Goal: Transaction & Acquisition: Purchase product/service

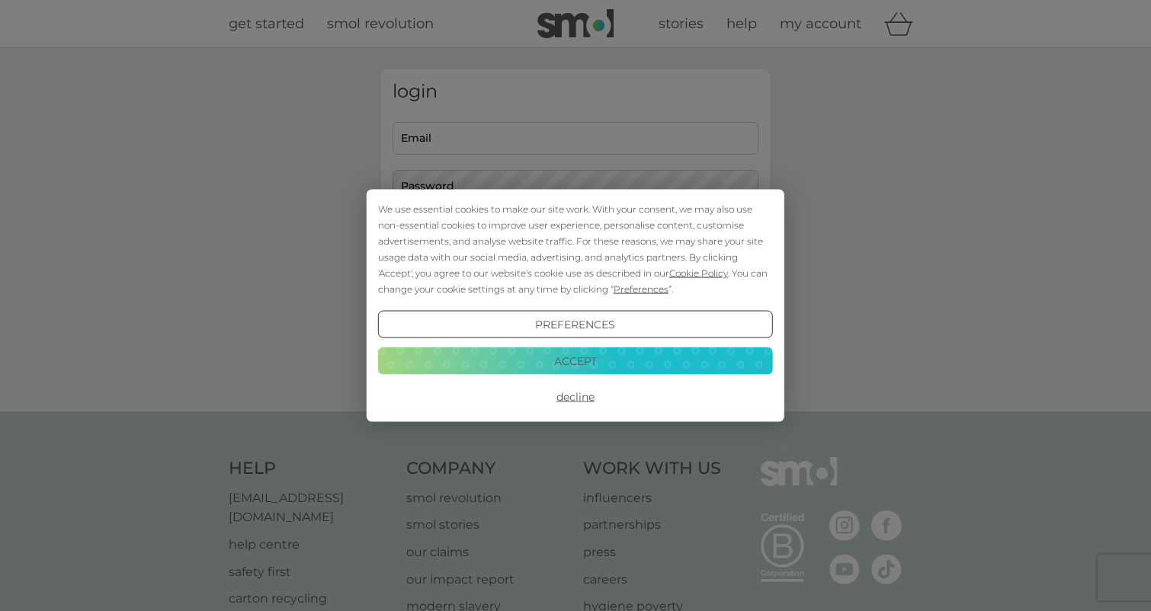
click at [472, 133] on div "We use essential cookies to make our site work. With your consent, we may also …" at bounding box center [575, 305] width 1151 height 611
click at [598, 363] on button "Accept" at bounding box center [575, 360] width 395 height 27
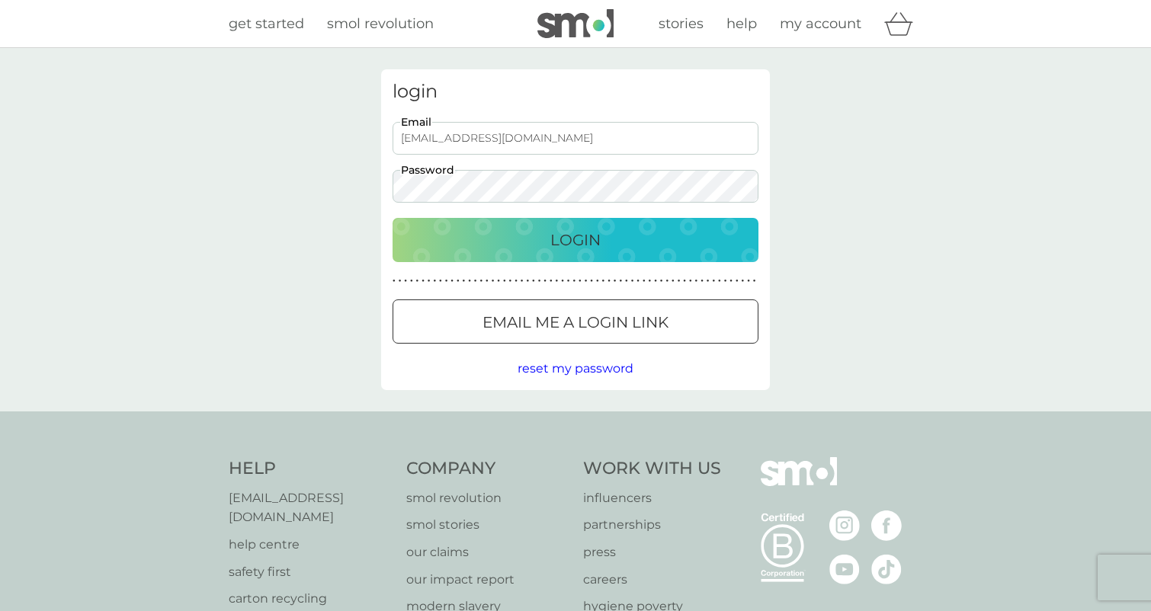
click at [576, 239] on button "Login" at bounding box center [576, 240] width 366 height 44
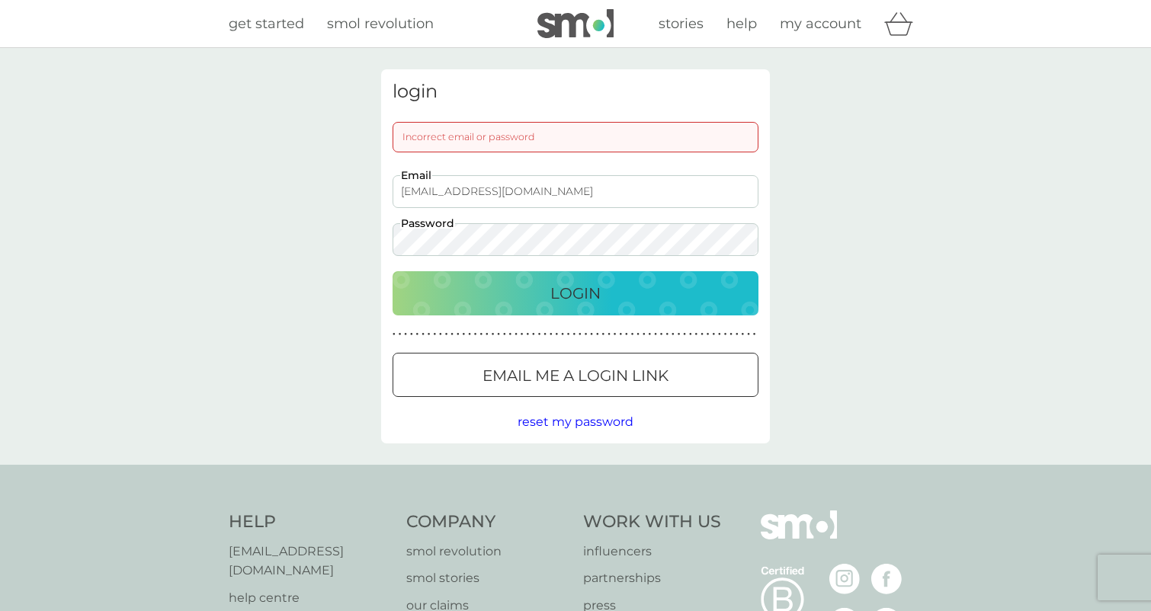
click at [307, 236] on div "login Incorrect email or password sandralc.dg@gmai.com Email Password Login ● ●…" at bounding box center [575, 256] width 1151 height 417
click at [500, 193] on input "sandralc.dg@gmai.com" at bounding box center [576, 191] width 366 height 33
type input "[EMAIL_ADDRESS][DOMAIN_NAME]"
click at [557, 290] on p "Login" at bounding box center [575, 293] width 50 height 24
click at [307, 239] on div "login Incorrect email or password [EMAIL_ADDRESS][DOMAIN_NAME] Email Password L…" at bounding box center [575, 256] width 1151 height 417
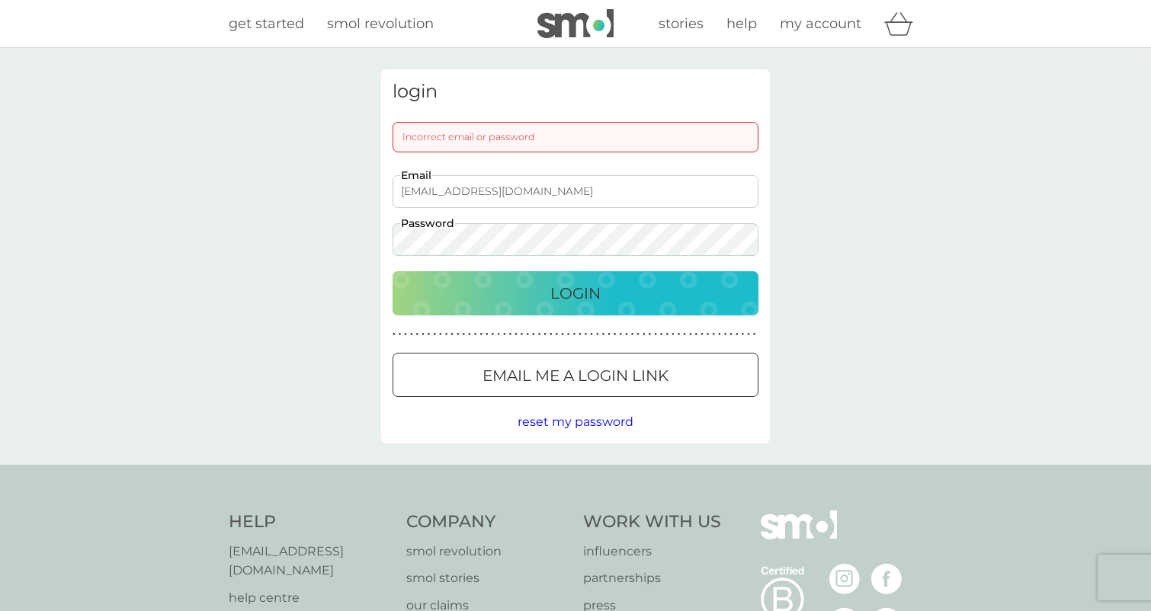
click at [576, 293] on button "Login" at bounding box center [576, 293] width 366 height 44
click at [563, 377] on div at bounding box center [575, 376] width 55 height 16
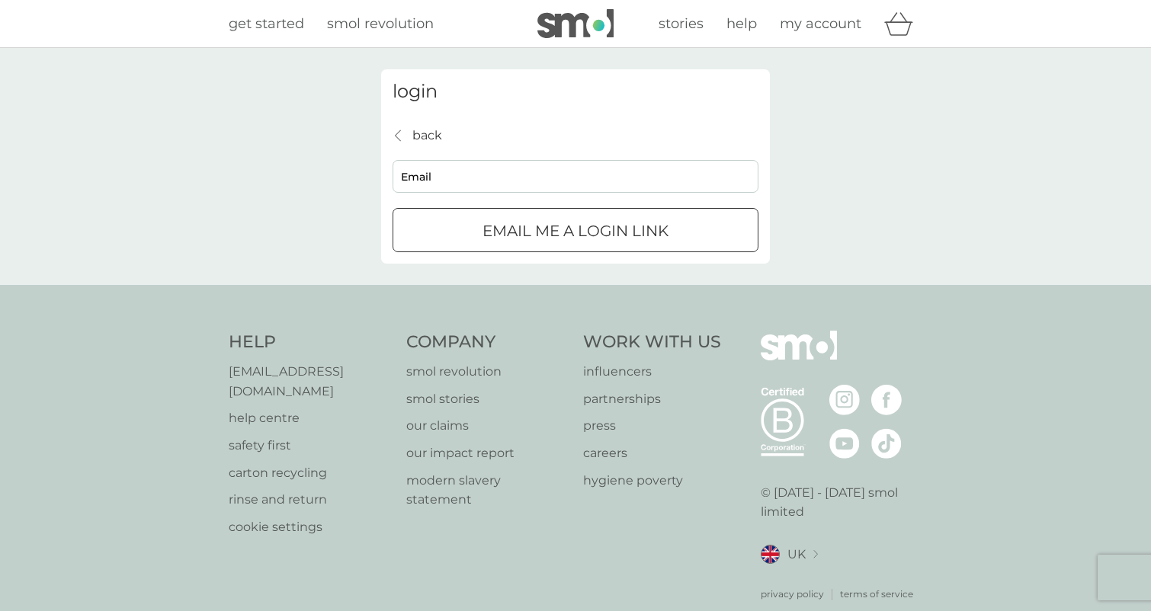
click at [423, 171] on input "Email" at bounding box center [576, 176] width 366 height 33
type input "sandarac.dg@gmail.com"
click at [552, 233] on div "submit" at bounding box center [575, 231] width 55 height 16
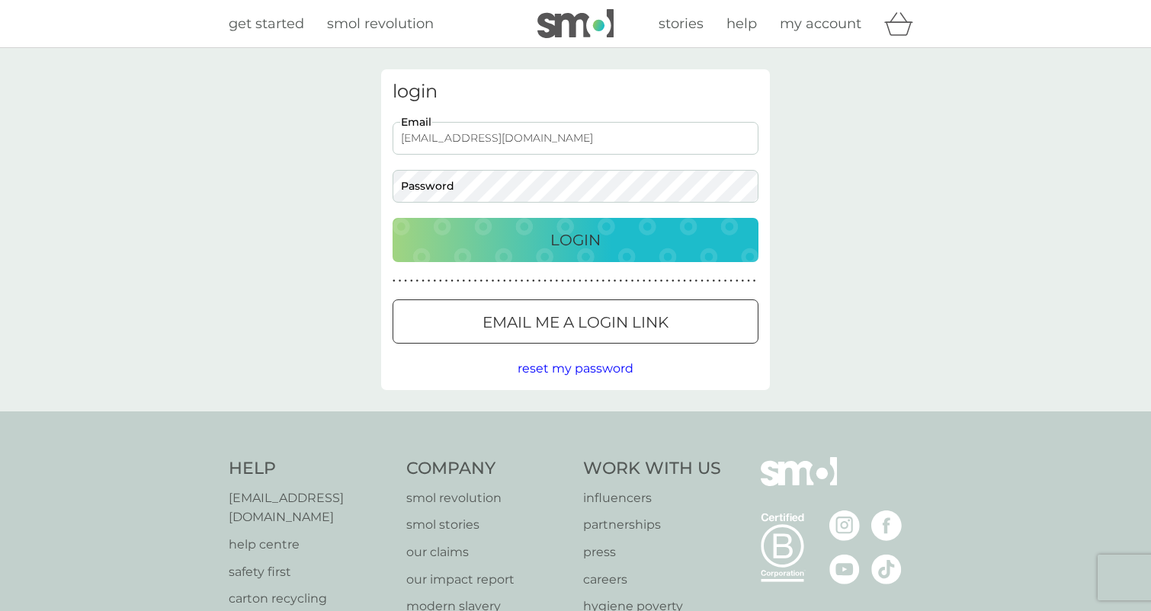
type input "[EMAIL_ADDRESS][DOMAIN_NAME]"
click at [576, 239] on button "Login" at bounding box center [576, 240] width 366 height 44
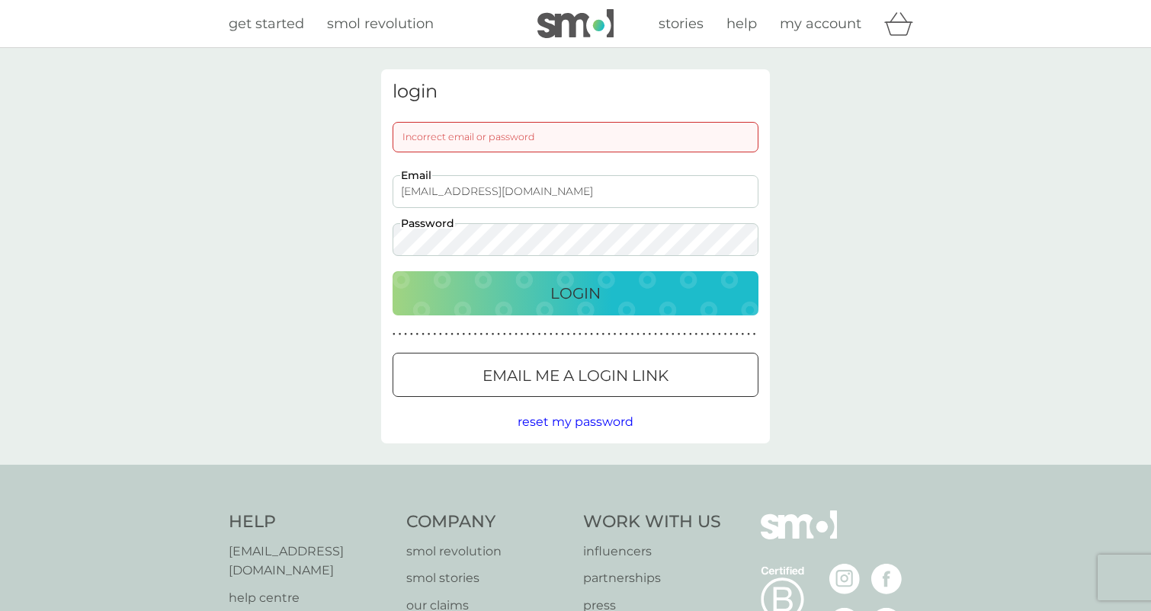
click at [303, 237] on div "login Incorrect email or password [EMAIL_ADDRESS][DOMAIN_NAME] Email Password L…" at bounding box center [575, 256] width 1151 height 417
click at [576, 293] on button "Login" at bounding box center [576, 293] width 366 height 44
click at [240, 225] on div "login Incorrect email or password [EMAIL_ADDRESS][DOMAIN_NAME] Email Password L…" at bounding box center [575, 256] width 1151 height 417
click at [576, 293] on button "Login" at bounding box center [576, 293] width 366 height 44
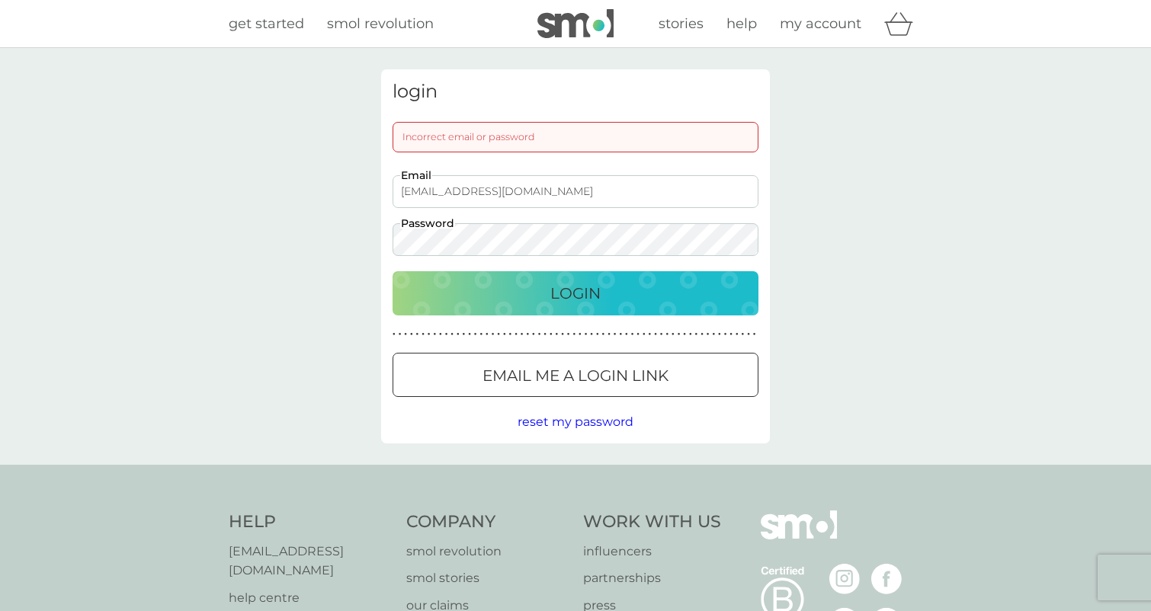
click at [311, 241] on div "login Incorrect email or password [EMAIL_ADDRESS][DOMAIN_NAME] Email Password L…" at bounding box center [575, 256] width 1151 height 417
click at [576, 293] on button "Login" at bounding box center [576, 293] width 366 height 44
click at [538, 380] on p "Email me a login link" at bounding box center [576, 376] width 186 height 24
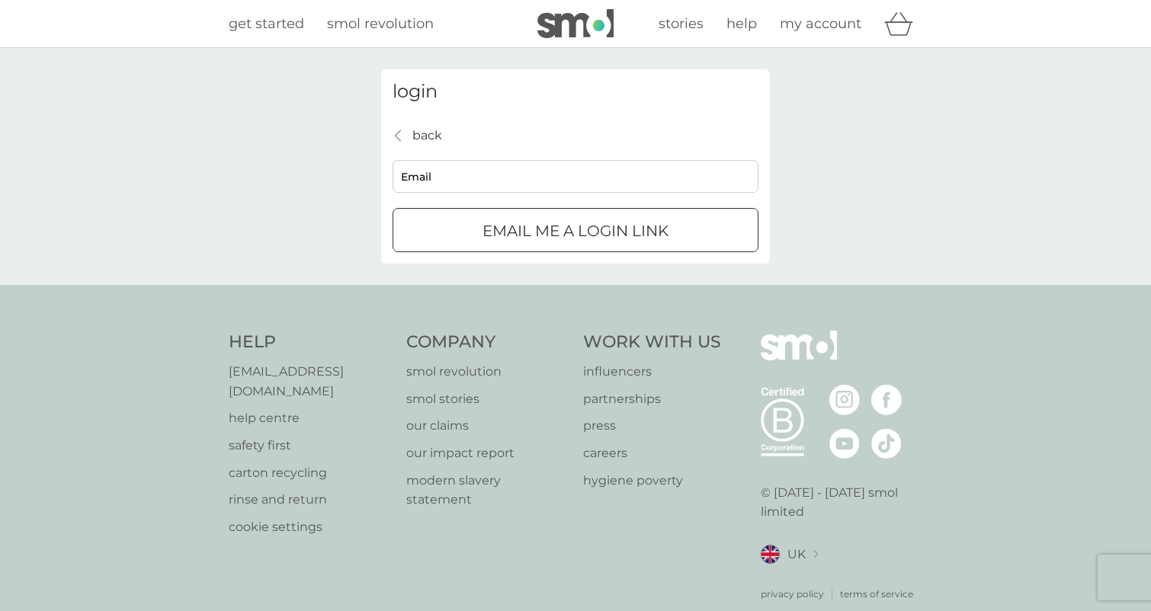
click at [433, 182] on input "Email" at bounding box center [576, 176] width 366 height 33
type input "[EMAIL_ADDRESS][DOMAIN_NAME]"
click at [506, 235] on p "Email me a login link" at bounding box center [576, 231] width 186 height 24
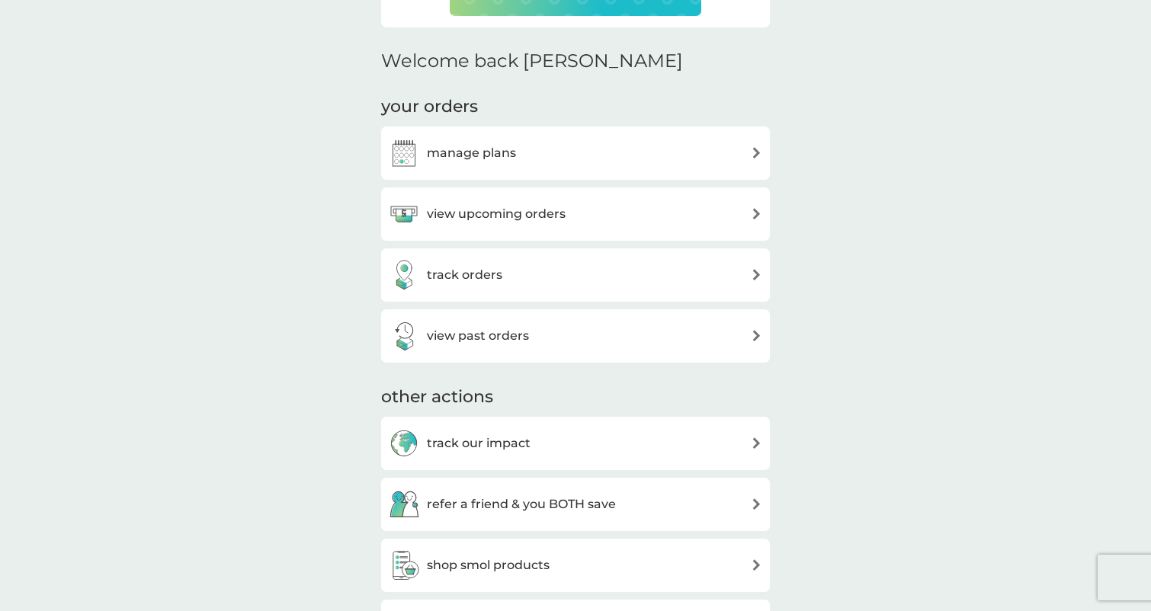
scroll to position [461, 0]
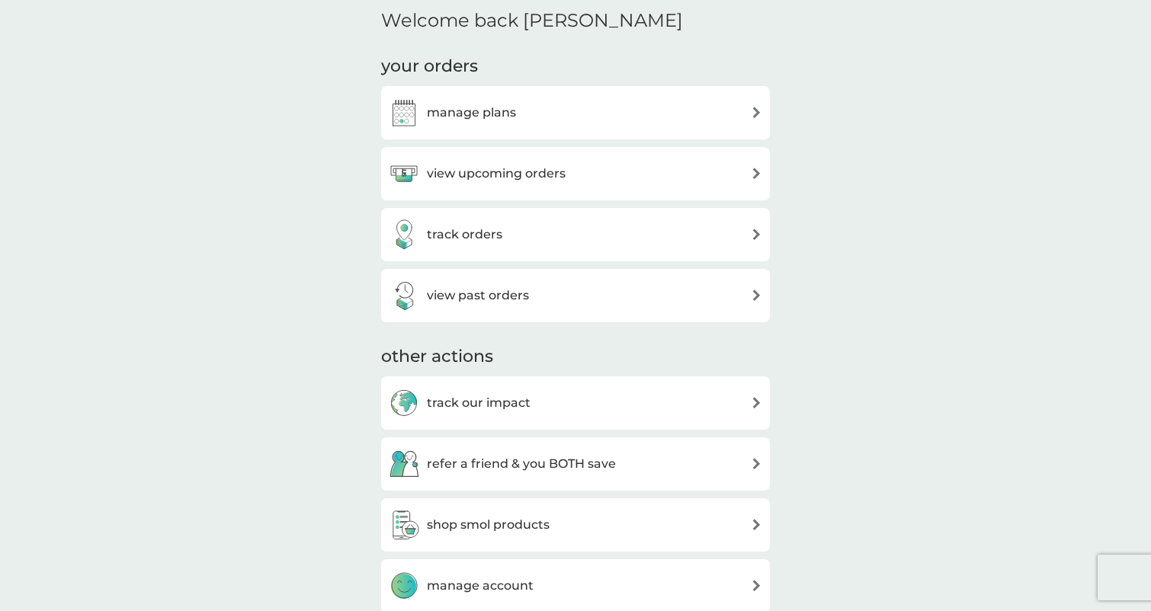
click at [528, 119] on div "manage plans" at bounding box center [576, 113] width 374 height 30
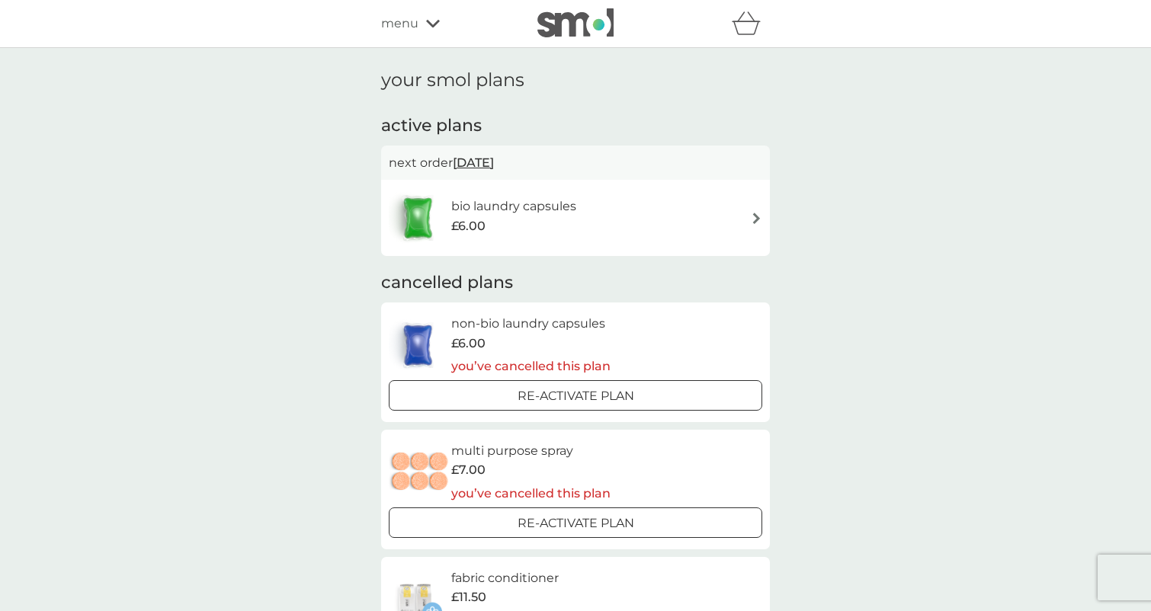
click at [480, 210] on h6 "bio laundry capsules" at bounding box center [513, 207] width 125 height 20
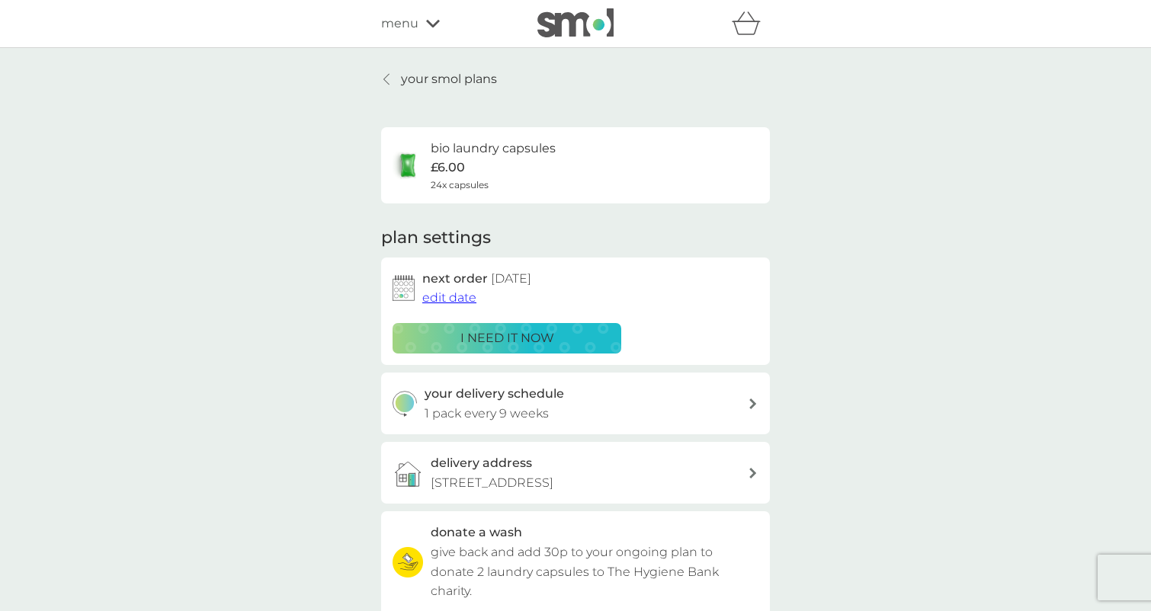
click at [507, 335] on p "i need it now" at bounding box center [508, 339] width 94 height 20
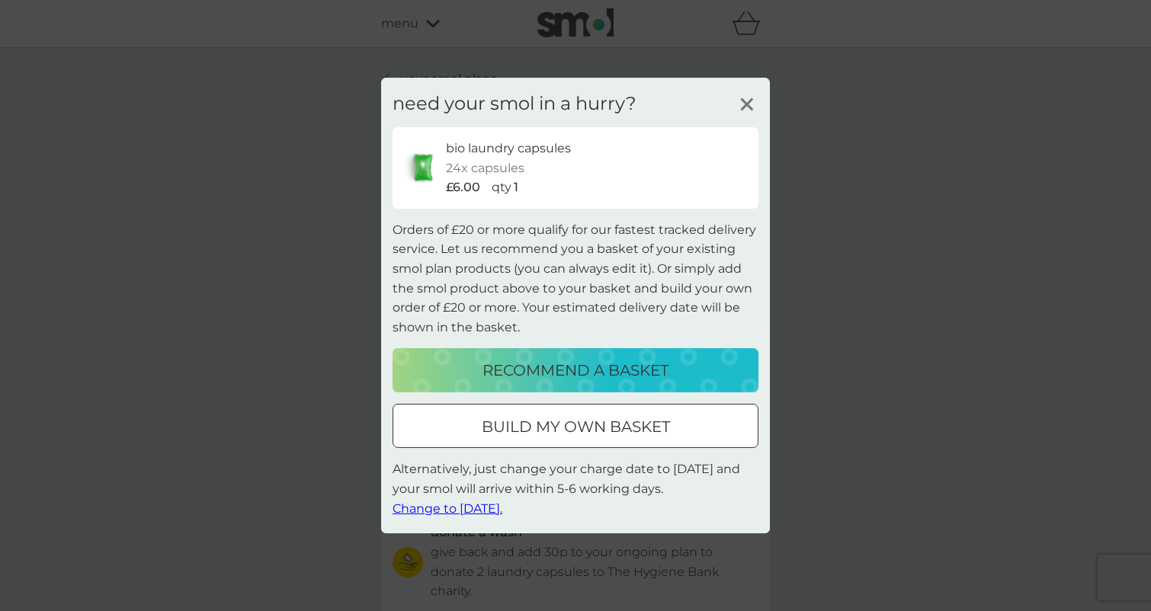
click at [558, 432] on div at bounding box center [575, 427] width 55 height 16
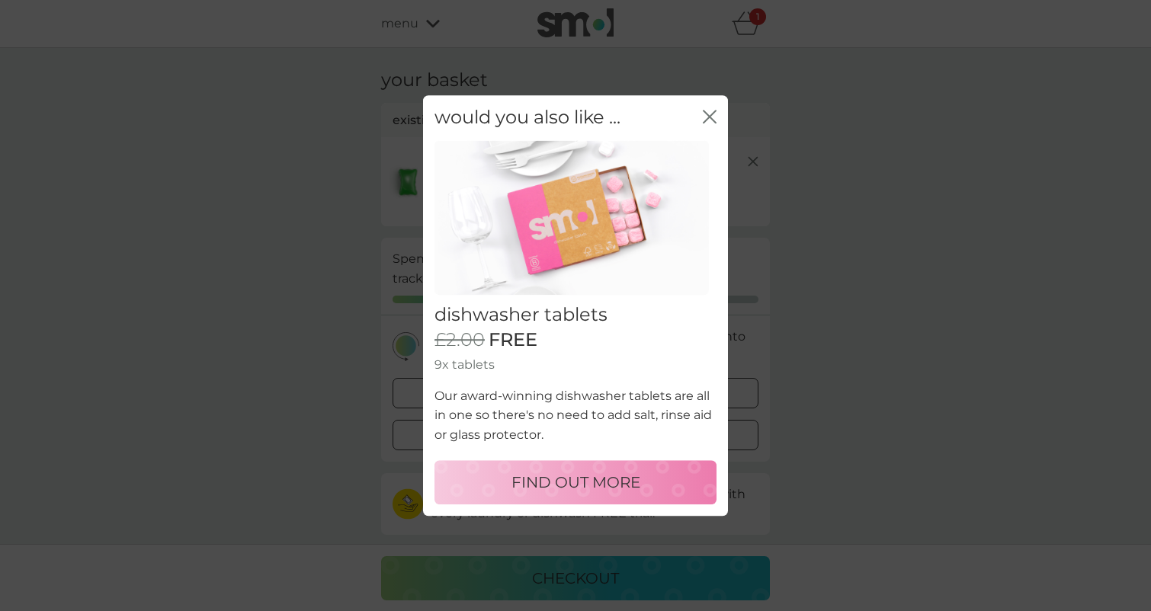
click at [712, 117] on icon "close" at bounding box center [713, 117] width 6 height 12
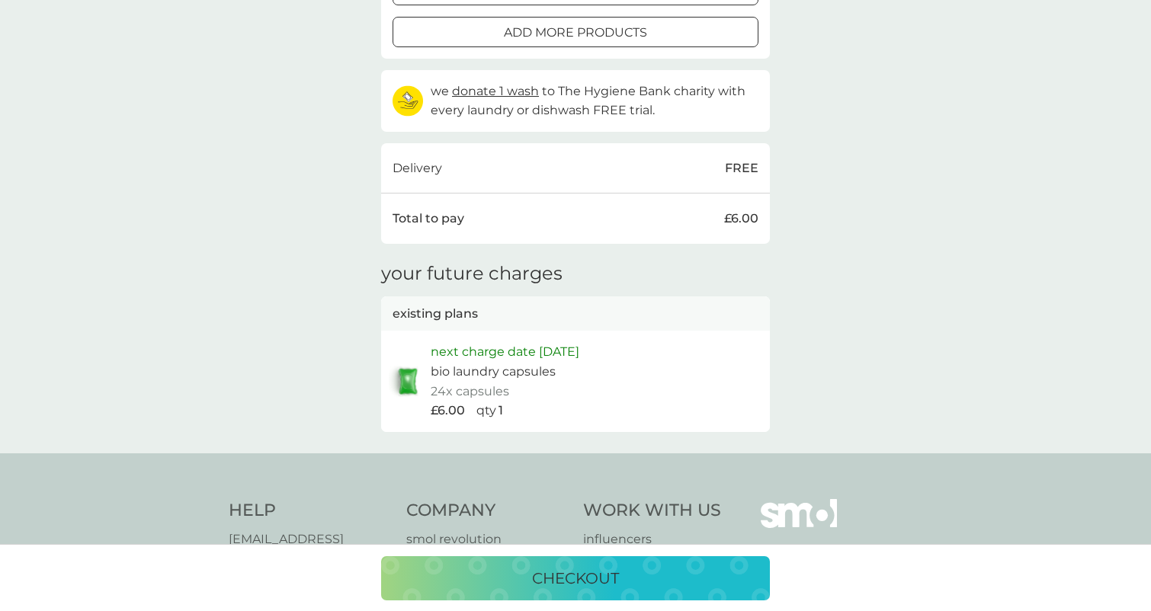
scroll to position [473, 0]
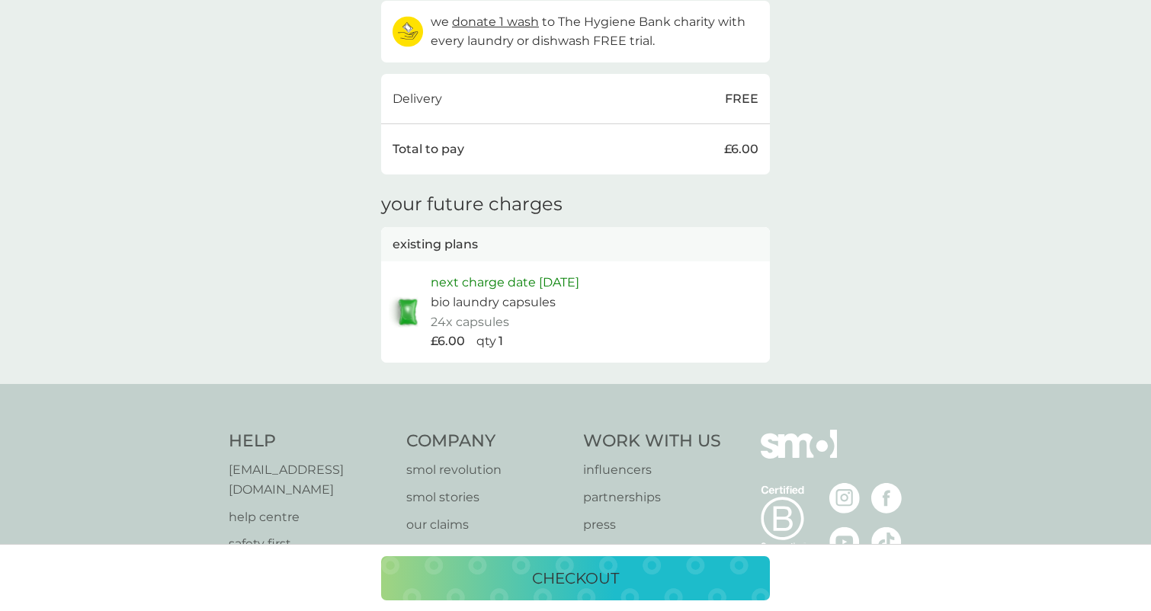
click at [558, 578] on p "checkout" at bounding box center [575, 579] width 87 height 24
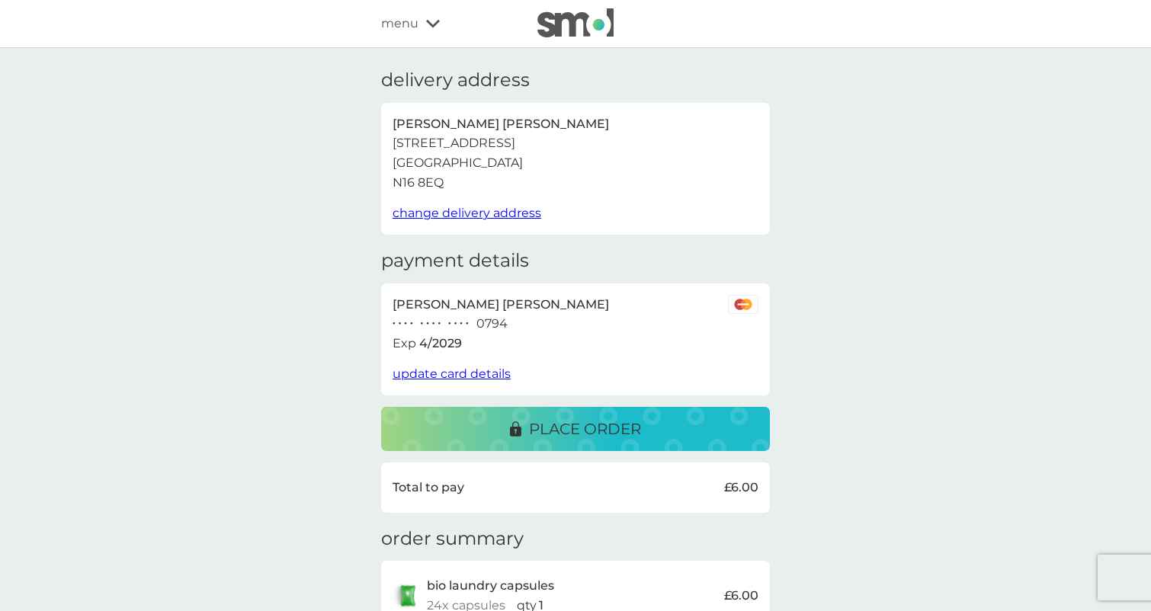
click at [596, 410] on button "place order" at bounding box center [575, 429] width 389 height 44
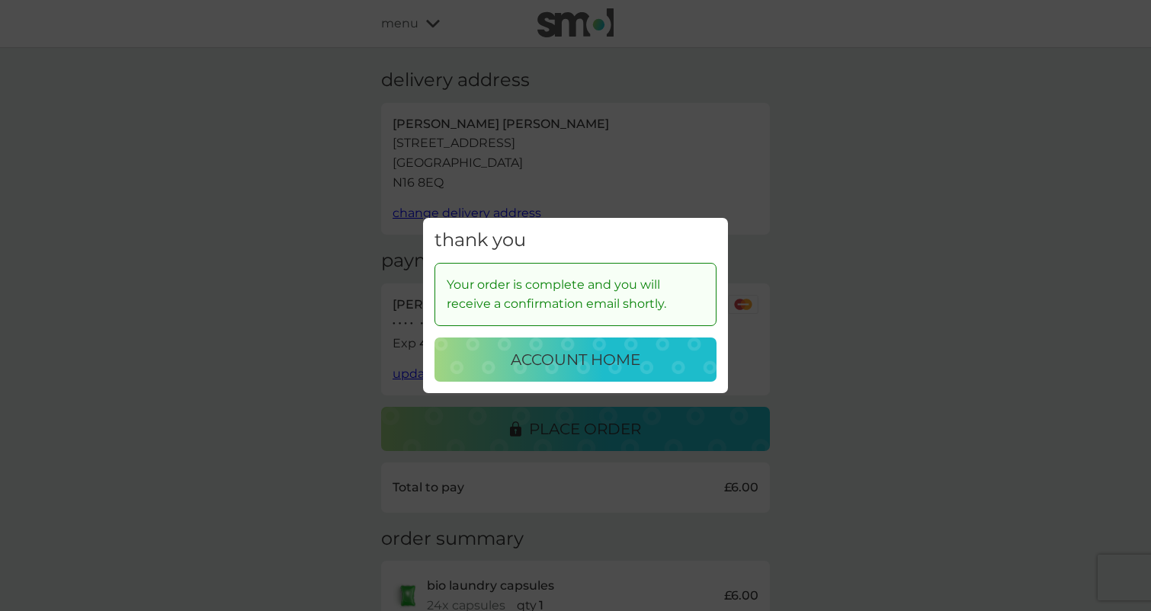
click at [593, 374] on button "account home" at bounding box center [576, 360] width 282 height 44
